Goal: Task Accomplishment & Management: Manage account settings

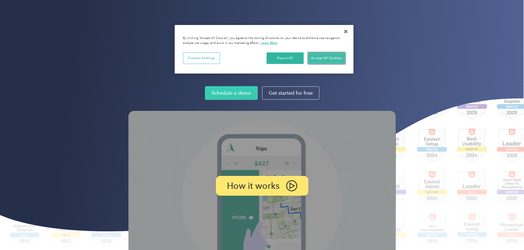
click at [321, 59] on button "Accept All Cookies" at bounding box center [326, 59] width 37 height 12
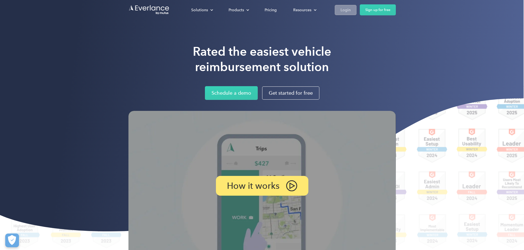
click at [356, 6] on link "Login" at bounding box center [346, 10] width 22 height 10
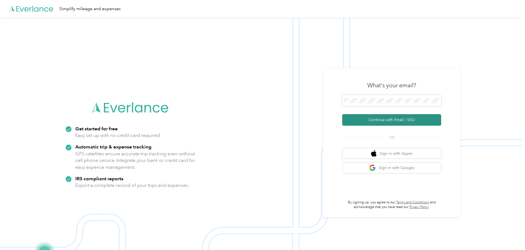
click at [380, 120] on button "Continue with Email / SSO" at bounding box center [391, 120] width 99 height 12
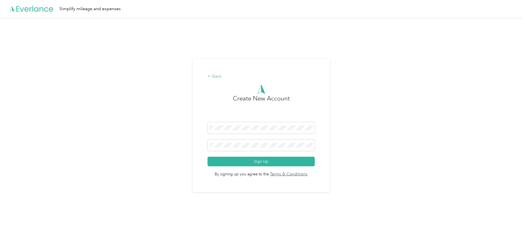
click at [217, 77] on div "Back" at bounding box center [262, 76] width 108 height 7
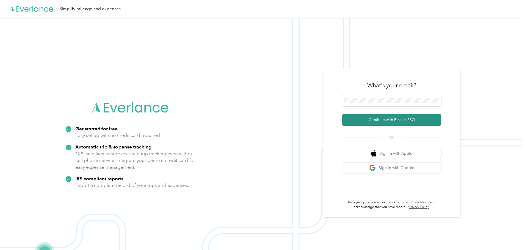
click at [404, 122] on button "Continue with Email / SSO" at bounding box center [391, 120] width 99 height 12
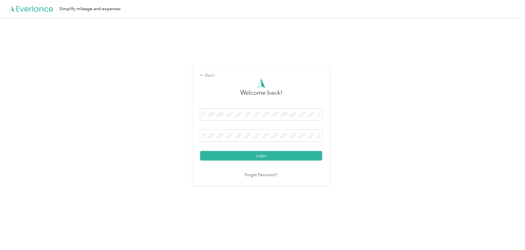
click at [200, 151] on button "Login" at bounding box center [261, 156] width 122 height 10
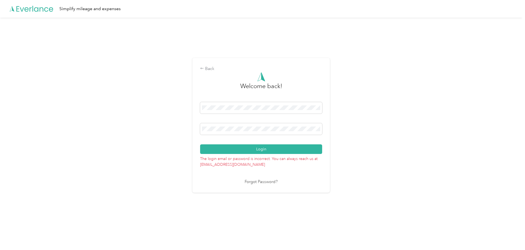
click at [264, 182] on link "Forgot Password?" at bounding box center [261, 182] width 33 height 6
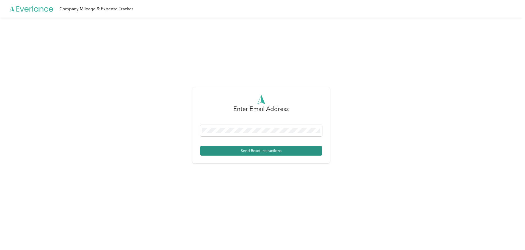
click at [265, 152] on button "Send Reset Instructions" at bounding box center [261, 151] width 122 height 10
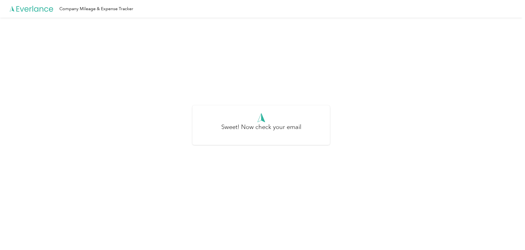
click at [273, 120] on div at bounding box center [261, 117] width 122 height 9
click at [32, 10] on icon at bounding box center [32, 9] width 44 height 32
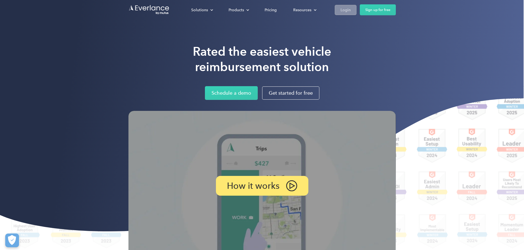
click at [356, 5] on link "Login" at bounding box center [346, 10] width 22 height 10
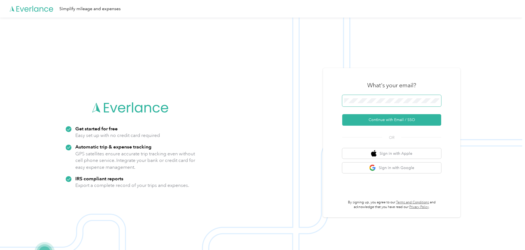
click at [367, 97] on span at bounding box center [391, 101] width 99 height 12
click at [382, 123] on button "Continue with Email / SSO" at bounding box center [391, 120] width 99 height 12
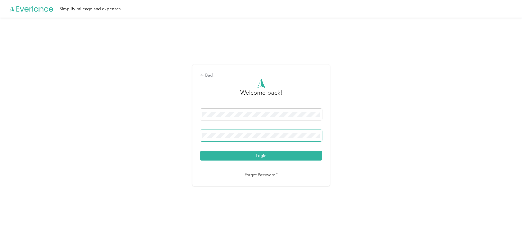
click at [200, 151] on button "Login" at bounding box center [261, 156] width 122 height 10
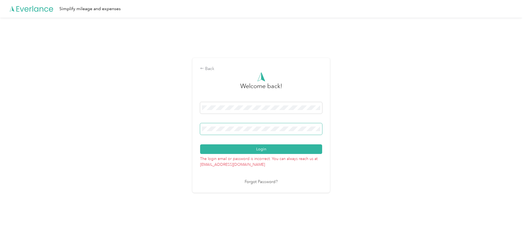
click at [200, 145] on button "Login" at bounding box center [261, 150] width 122 height 10
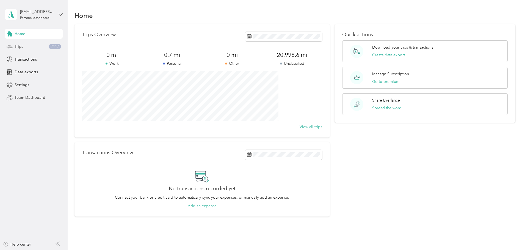
click at [26, 48] on div "Trips 7117" at bounding box center [34, 47] width 58 height 10
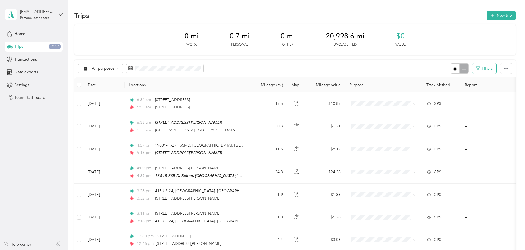
click at [476, 70] on icon "button" at bounding box center [478, 69] width 4 height 4
click at [472, 66] on button "Filters" at bounding box center [484, 69] width 24 height 10
click at [347, 67] on div "All purposes Filters" at bounding box center [295, 69] width 441 height 18
click at [307, 86] on th "Map" at bounding box center [296, 85] width 19 height 15
click at [504, 67] on icon "button" at bounding box center [506, 69] width 4 height 4
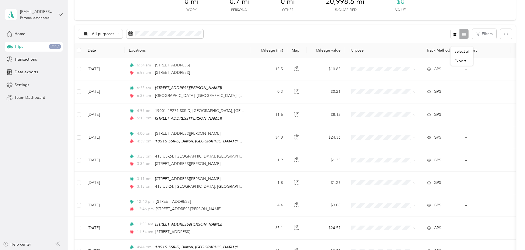
scroll to position [27, 0]
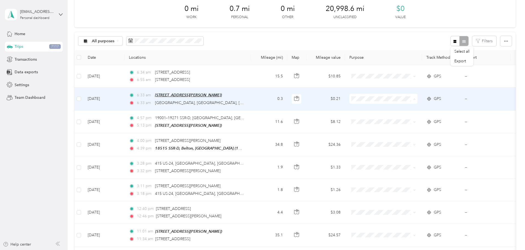
click at [222, 96] on span "21312 S Briar Rd, Countryside Acres, Peculiar, MO (10907 Nora Dodge Dr, Peculia…" at bounding box center [188, 95] width 67 height 4
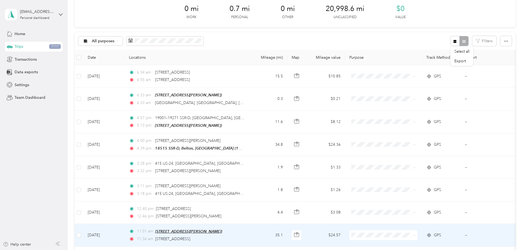
click at [195, 230] on span "21312 S Briar Rd, Countryside Acres, Peculiar, MO (10907 Nora Dodge Dr, Peculia…" at bounding box center [188, 232] width 67 height 4
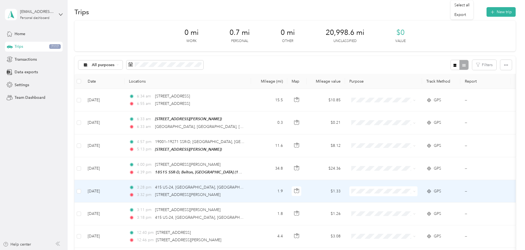
scroll to position [0, 0]
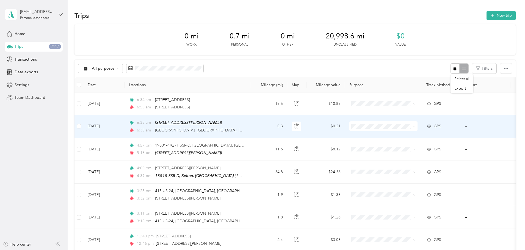
click at [210, 123] on span "21312 S Briar Rd, Countryside Acres, Peculiar, MO (10907 Nora Dodge Dr, Peculia…" at bounding box center [188, 122] width 67 height 4
click at [210, 109] on button "Edit Place" at bounding box center [209, 109] width 31 height 10
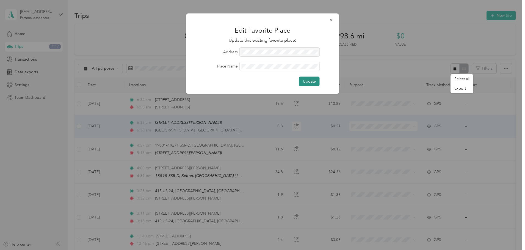
click at [315, 82] on button "Update" at bounding box center [309, 82] width 21 height 10
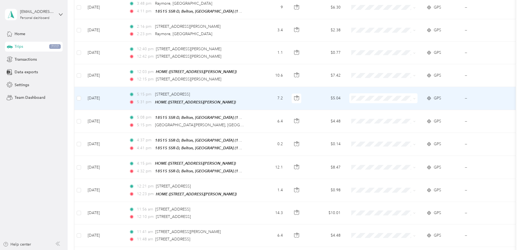
scroll to position [302, 0]
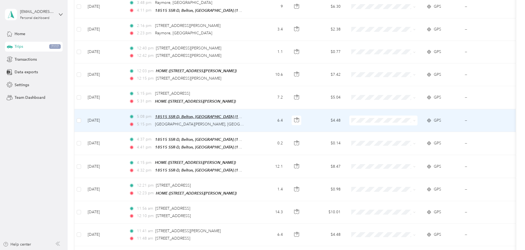
click at [236, 115] on span "18515 SSR-D, Belton, MO (18515 SSR-D, Belton, MO)" at bounding box center [249, 117] width 188 height 5
click at [210, 99] on button "Edit Place" at bounding box center [208, 101] width 31 height 10
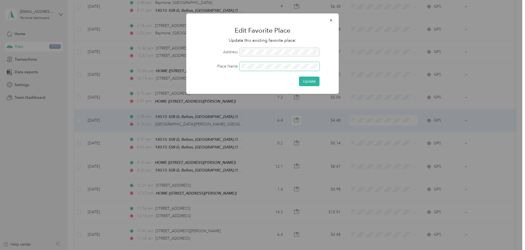
click at [230, 67] on div "Place Name" at bounding box center [262, 66] width 137 height 9
click at [313, 81] on button "Update" at bounding box center [309, 82] width 21 height 10
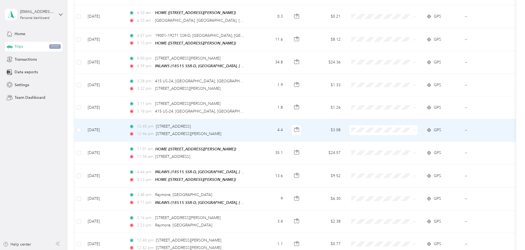
scroll to position [0, 0]
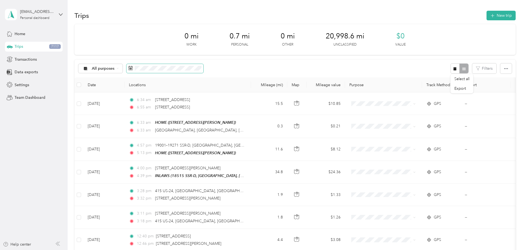
click at [133, 67] on icon at bounding box center [130, 68] width 4 height 4
click at [131, 69] on rect at bounding box center [131, 69] width 1 height 1
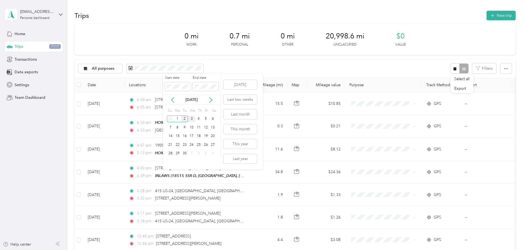
click at [192, 118] on div "3" at bounding box center [191, 119] width 7 height 7
click at [180, 118] on div "1" at bounding box center [177, 119] width 7 height 7
click at [171, 99] on icon at bounding box center [172, 99] width 5 height 5
click at [178, 162] on div "1" at bounding box center [177, 162] width 7 height 7
click at [191, 163] on div "3" at bounding box center [191, 162] width 7 height 7
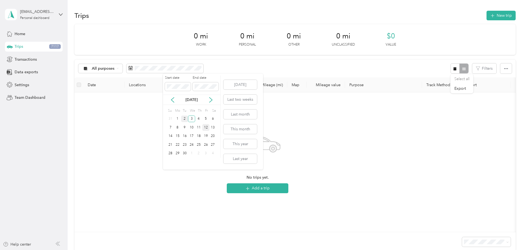
drag, startPoint x: 183, startPoint y: 119, endPoint x: 204, endPoint y: 124, distance: 21.9
click at [204, 124] on div "Su Mo Tu We Th Fr Sa 31 1 2 3 4 5 6 7 8 9 10 11 12 13 14 15 16 17 18 19 20 21 2…" at bounding box center [191, 132] width 49 height 51
click at [175, 101] on icon at bounding box center [172, 99] width 5 height 5
drag, startPoint x: 180, startPoint y: 126, endPoint x: 192, endPoint y: 141, distance: 19.3
click at [206, 151] on div "Su Mo Tu We Th Fr Sa 27 28 29 30 31 1 2 3 4 5 6 7 8 9 10 11 12 13 14 15 16 17 1…" at bounding box center [191, 137] width 49 height 60
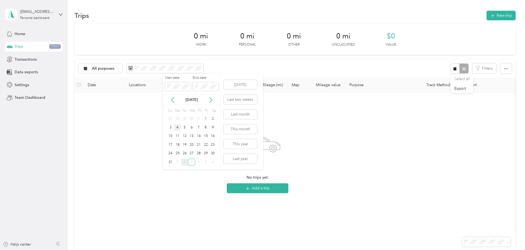
click at [177, 127] on div "4" at bounding box center [177, 127] width 7 height 7
click at [184, 129] on div "5" at bounding box center [184, 127] width 7 height 7
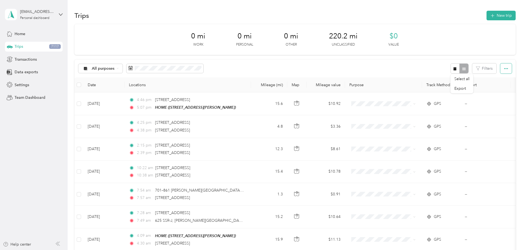
click at [504, 68] on icon "button" at bounding box center [506, 69] width 4 height 4
click at [451, 69] on div at bounding box center [460, 69] width 18 height 10
click at [472, 69] on button "Filters" at bounding box center [484, 69] width 24 height 10
click at [434, 93] on span at bounding box center [430, 91] width 49 height 9
click at [451, 93] on span at bounding box center [451, 91] width 2 height 5
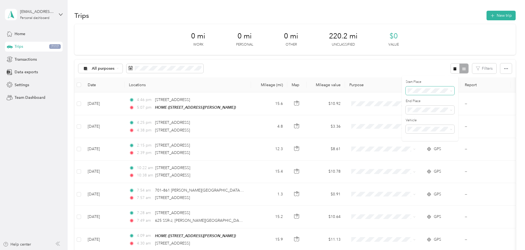
click at [450, 90] on span at bounding box center [450, 91] width 4 height 4
click at [420, 100] on span "Anywhere" at bounding box center [419, 100] width 18 height 5
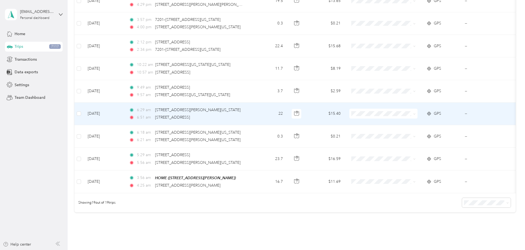
scroll to position [371, 0]
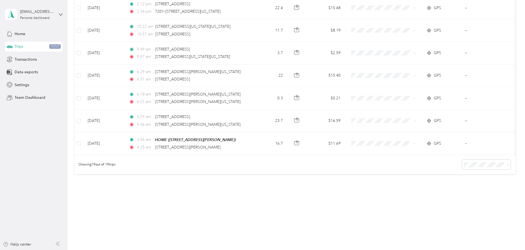
click at [442, 192] on div "100 per load" at bounding box center [448, 194] width 41 height 6
